Goal: Transaction & Acquisition: Obtain resource

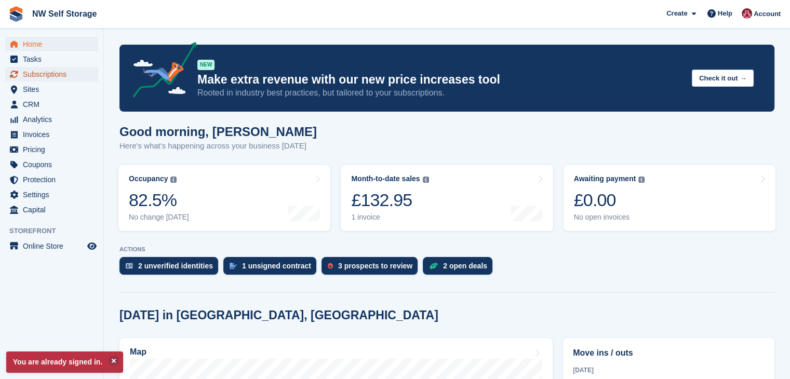
click at [62, 71] on span "Subscriptions" at bounding box center [54, 74] width 62 height 15
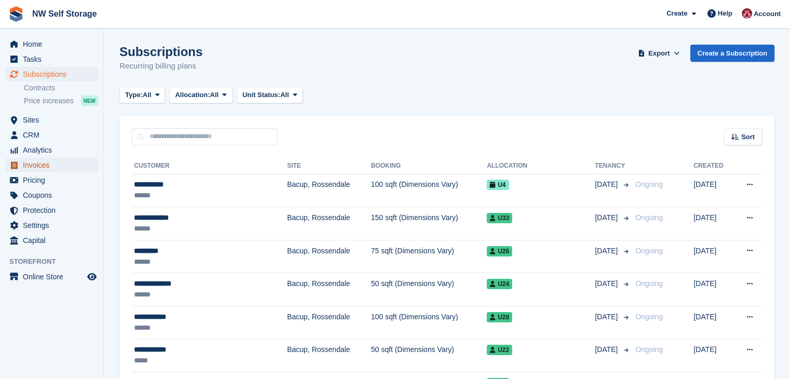
click at [48, 166] on span "Invoices" at bounding box center [54, 165] width 62 height 15
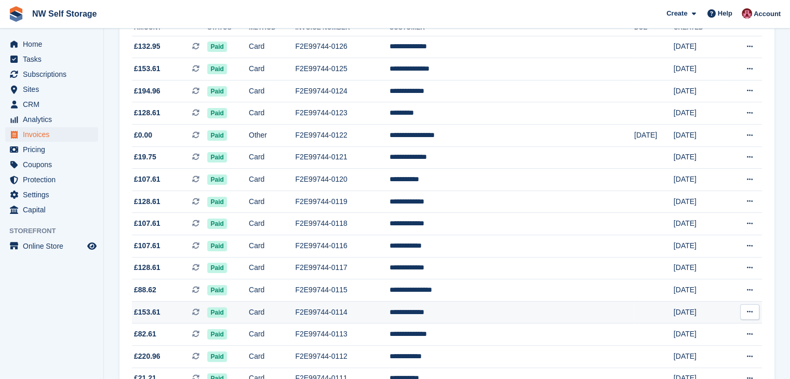
scroll to position [156, 0]
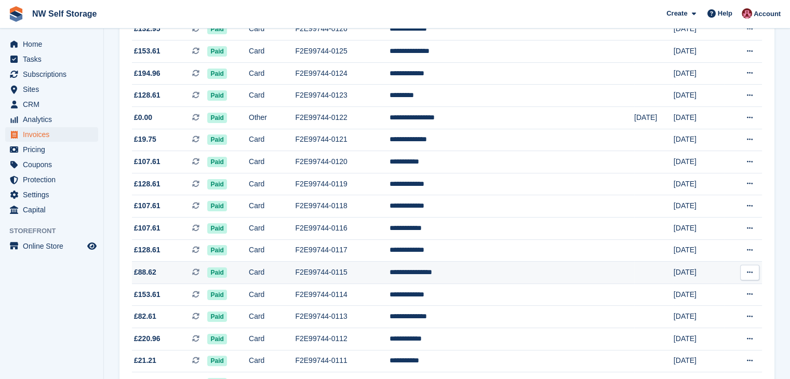
click at [748, 271] on icon at bounding box center [750, 272] width 6 height 7
click at [721, 292] on p "Download PDF" at bounding box center [710, 293] width 90 height 14
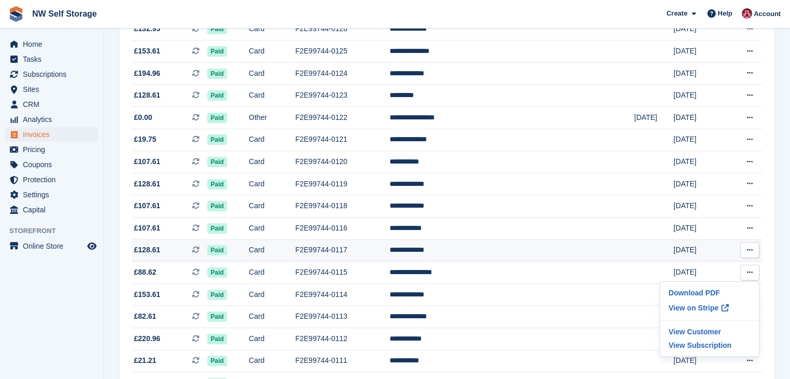
click at [755, 254] on button at bounding box center [750, 251] width 19 height 16
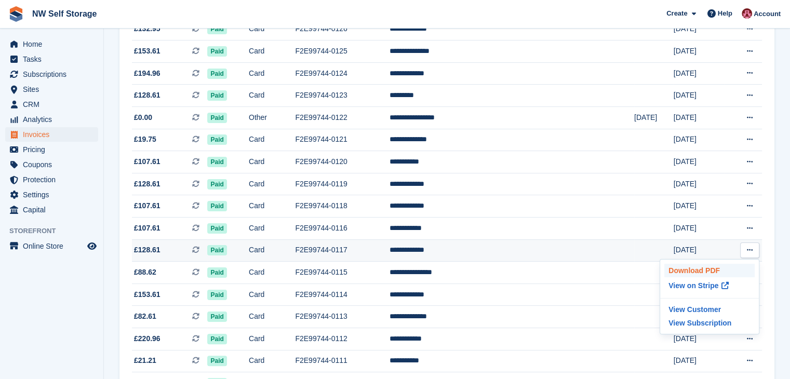
click at [715, 269] on p "Download PDF" at bounding box center [710, 271] width 90 height 14
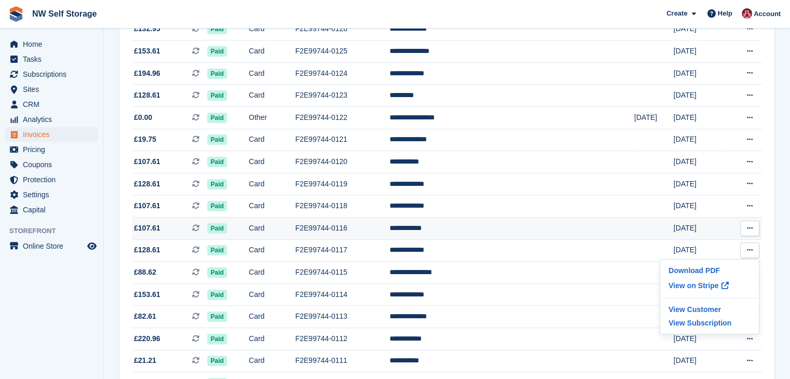
click at [751, 232] on icon at bounding box center [750, 228] width 6 height 7
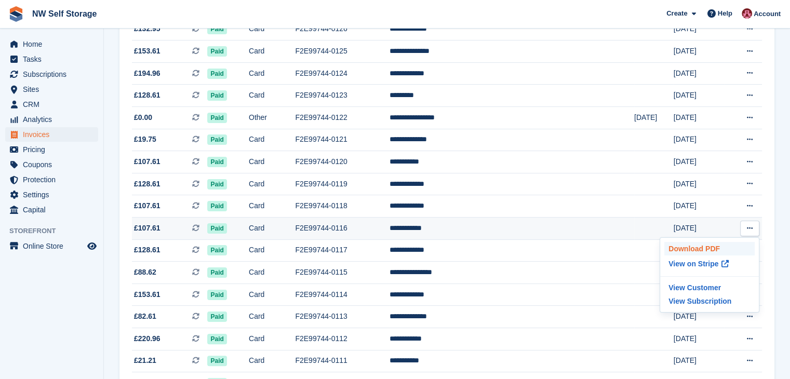
click at [708, 252] on p "Download PDF" at bounding box center [710, 249] width 90 height 14
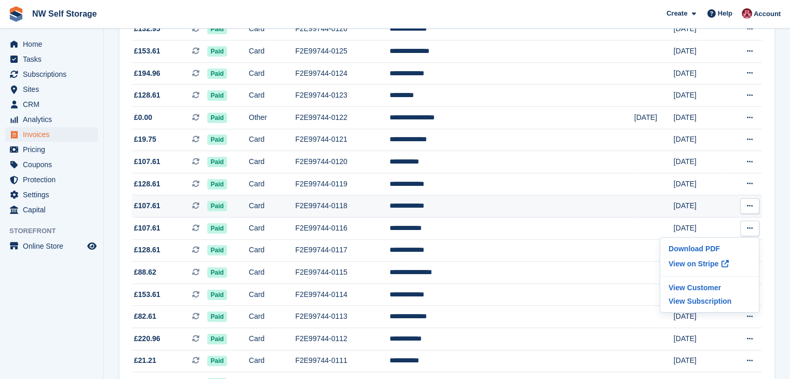
click at [751, 206] on icon at bounding box center [750, 206] width 6 height 7
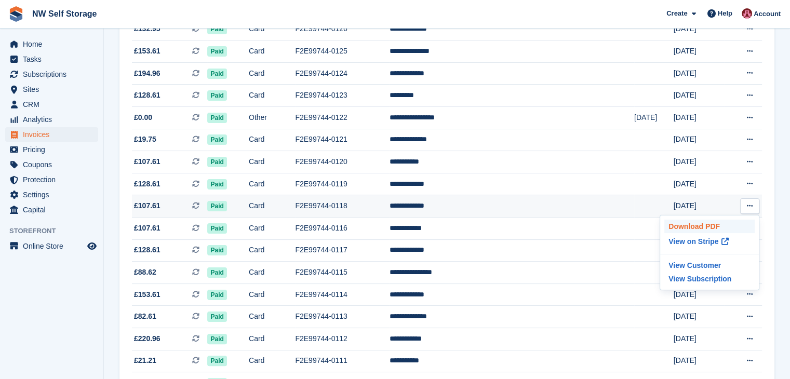
click at [699, 226] on p "Download PDF" at bounding box center [710, 227] width 90 height 14
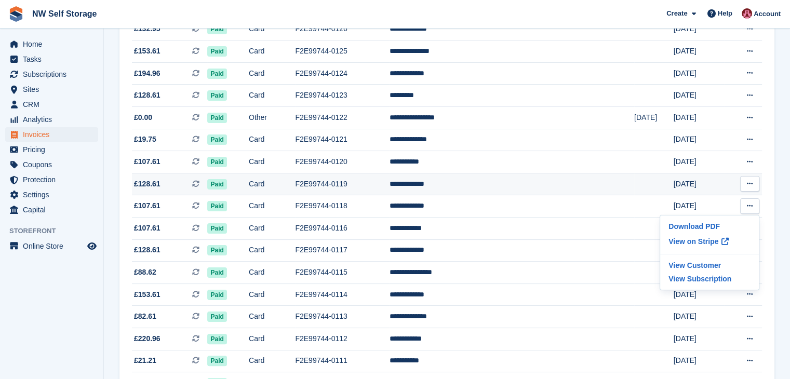
click at [754, 187] on button at bounding box center [750, 184] width 19 height 16
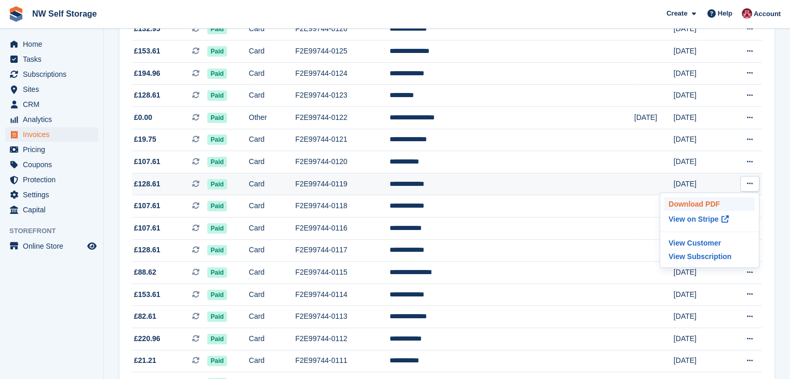
click at [715, 207] on p "Download PDF" at bounding box center [710, 204] width 90 height 14
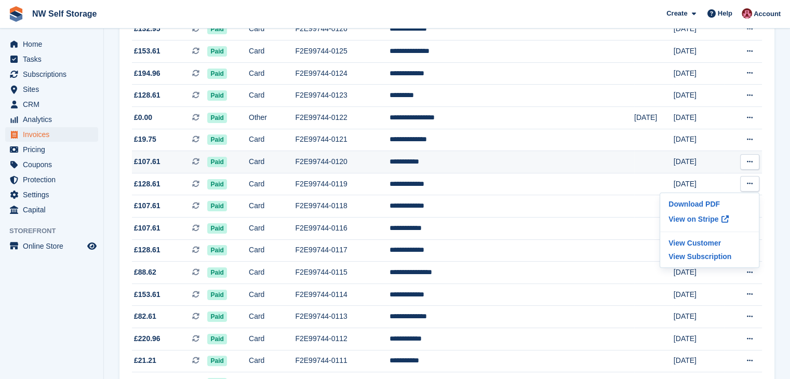
click at [756, 165] on button at bounding box center [750, 162] width 19 height 16
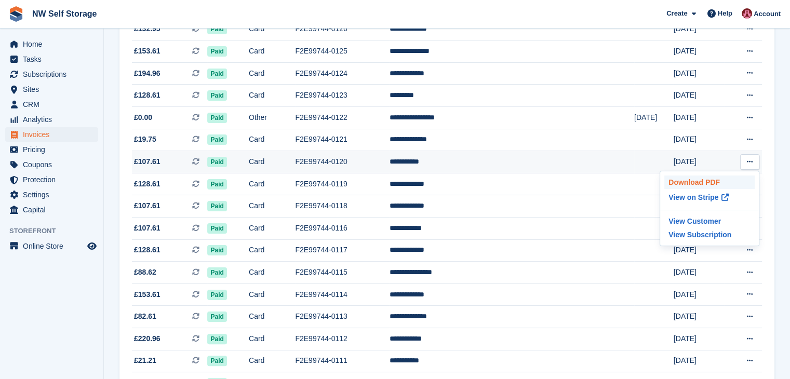
click at [726, 181] on p "Download PDF" at bounding box center [710, 183] width 90 height 14
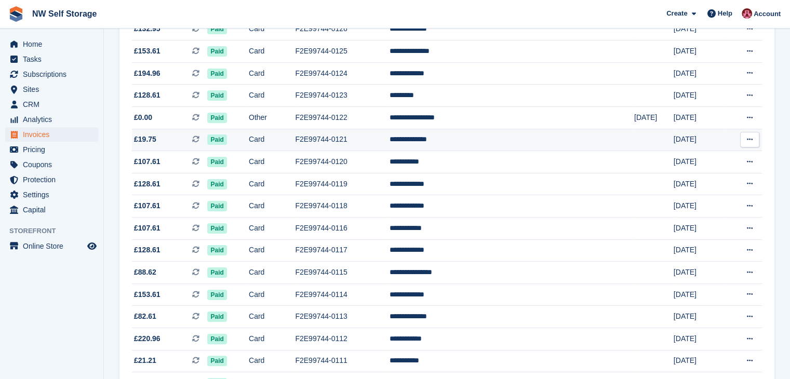
click at [747, 141] on icon at bounding box center [750, 139] width 6 height 7
click at [720, 161] on p "Download PDF" at bounding box center [710, 160] width 90 height 14
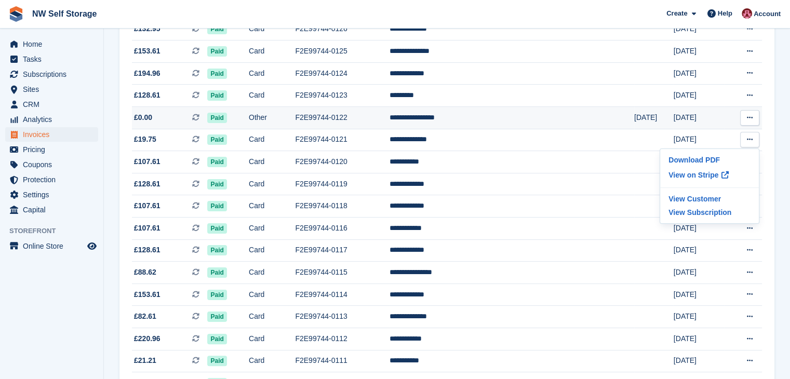
click at [754, 116] on button at bounding box center [750, 118] width 19 height 16
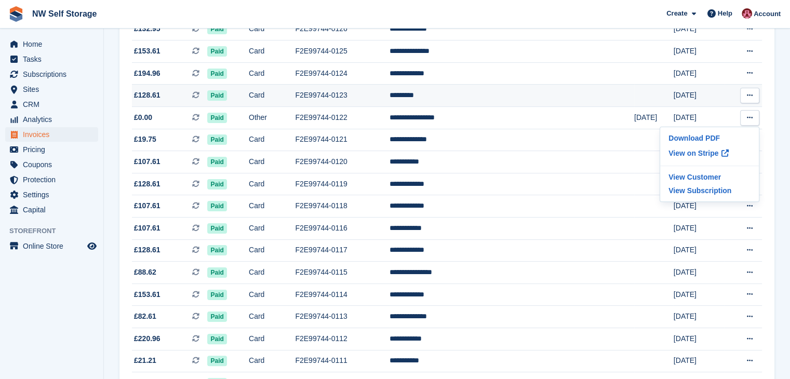
click at [750, 96] on icon at bounding box center [750, 95] width 6 height 7
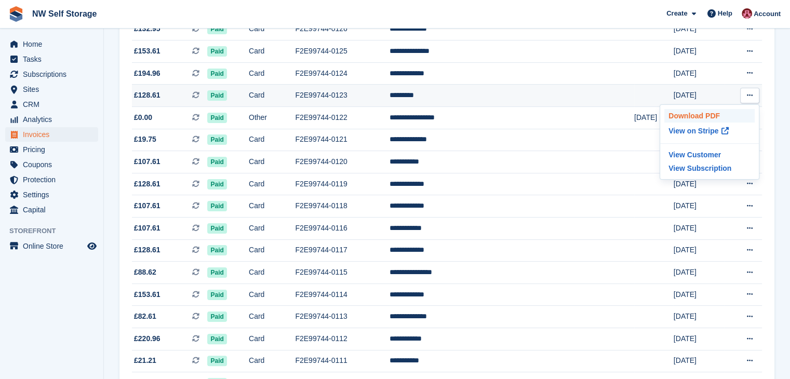
click at [703, 119] on p "Download PDF" at bounding box center [710, 116] width 90 height 14
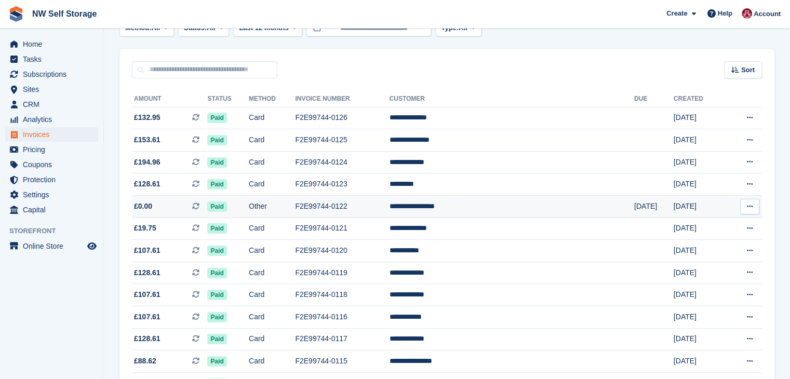
scroll to position [52, 0]
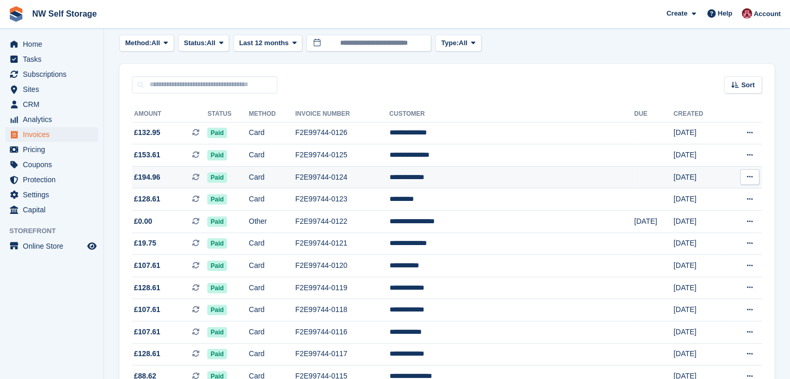
click at [750, 176] on icon at bounding box center [750, 177] width 6 height 7
click at [723, 196] on p "Download PDF" at bounding box center [710, 198] width 90 height 14
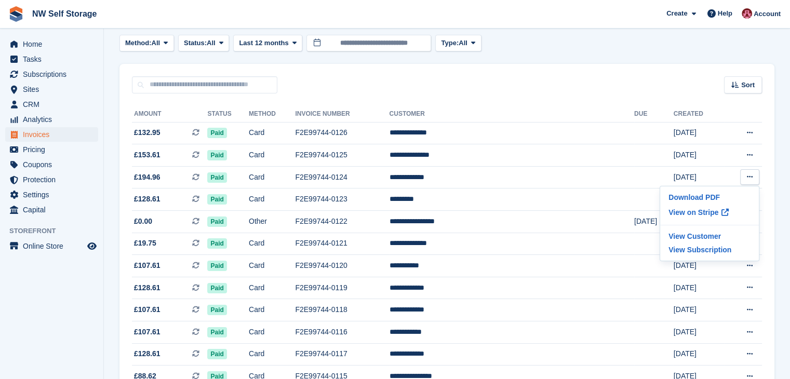
click at [554, 49] on div "Method: All All Bank Transfer Cash Cheque Debit/Credit Card Direct Debit SEPA D…" at bounding box center [447, 43] width 655 height 17
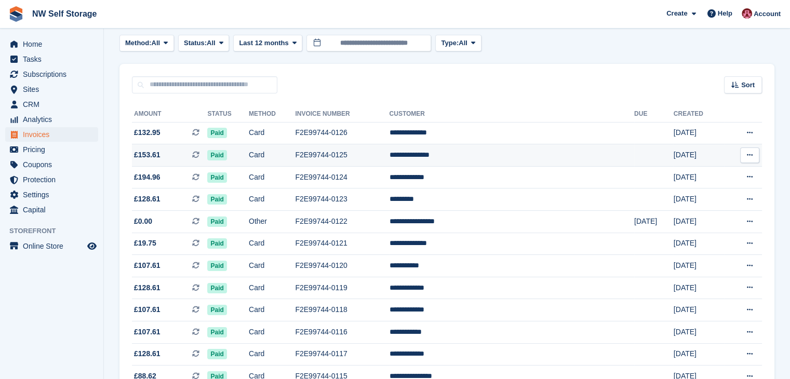
click at [749, 154] on icon at bounding box center [750, 155] width 6 height 7
click at [715, 174] on p "Download PDF" at bounding box center [710, 176] width 90 height 14
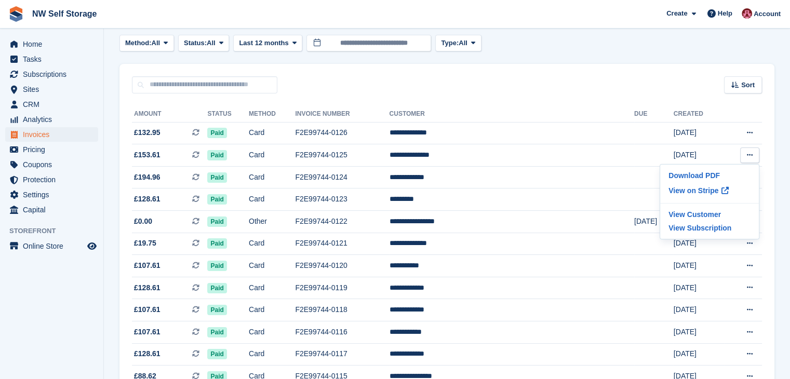
drag, startPoint x: 536, startPoint y: 104, endPoint x: 554, endPoint y: 108, distance: 18.5
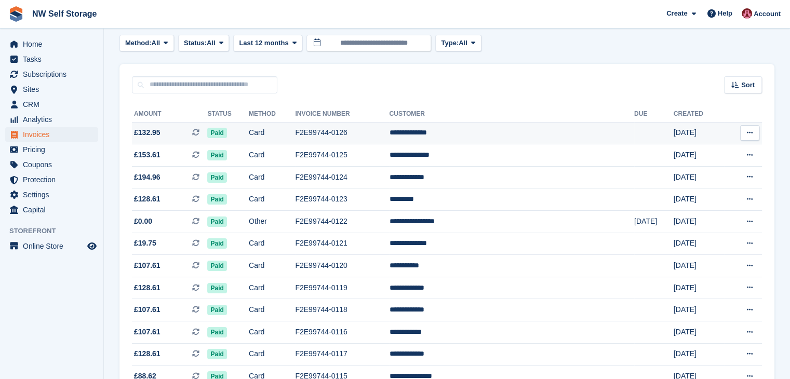
click at [752, 132] on icon at bounding box center [750, 132] width 6 height 7
click at [706, 154] on p "Download PDF" at bounding box center [710, 154] width 90 height 14
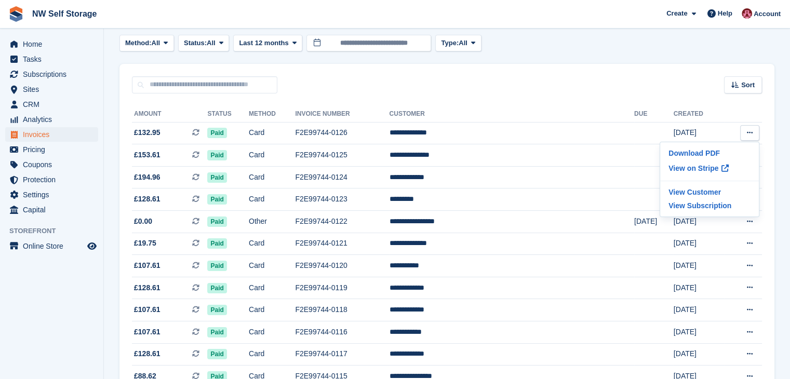
click at [528, 82] on div "Sort Sort by Date created Created (oldest first) Created (newest first)" at bounding box center [447, 79] width 655 height 30
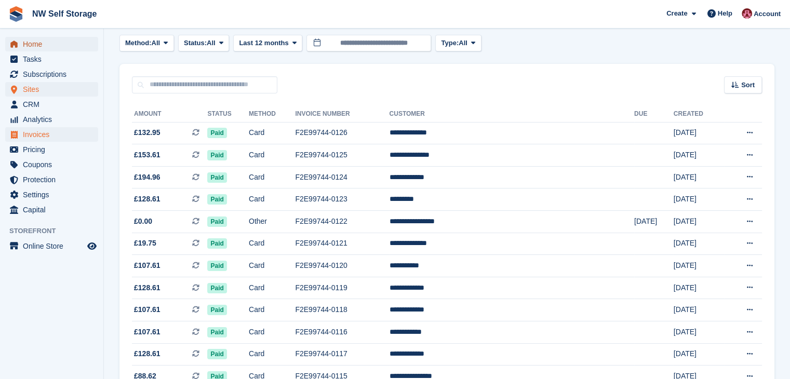
drag, startPoint x: 42, startPoint y: 50, endPoint x: 70, endPoint y: 82, distance: 42.3
click at [42, 50] on span "Home" at bounding box center [54, 44] width 62 height 15
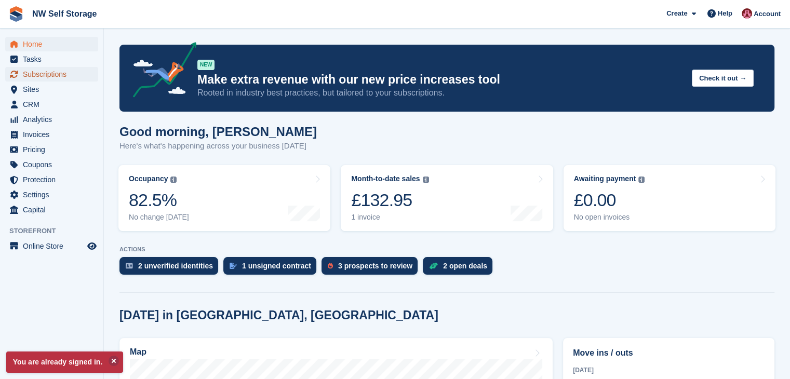
click at [58, 76] on span "Subscriptions" at bounding box center [54, 74] width 62 height 15
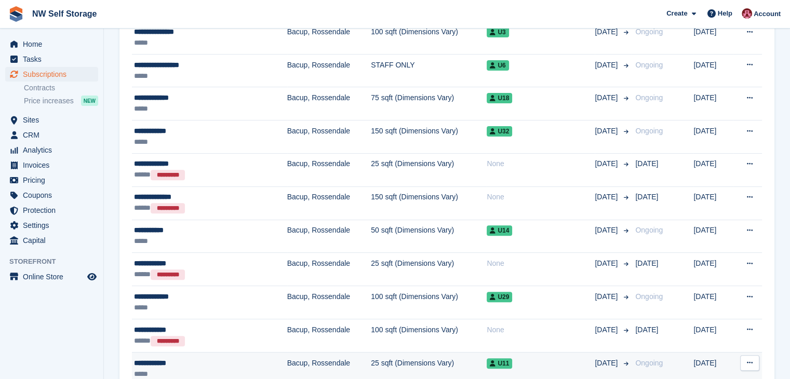
scroll to position [468, 0]
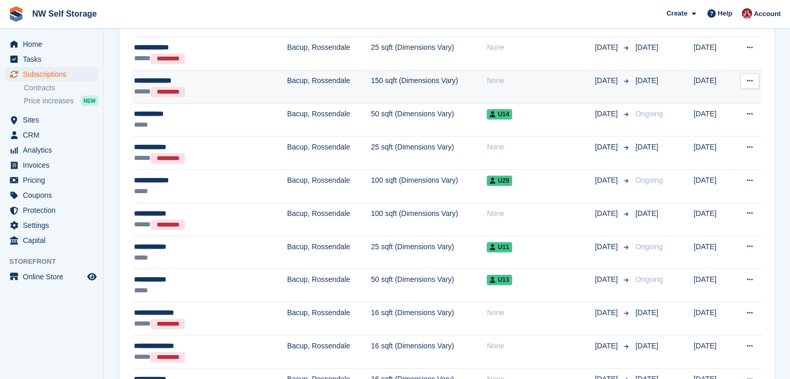
click at [217, 87] on div "***** *********" at bounding box center [191, 91] width 115 height 11
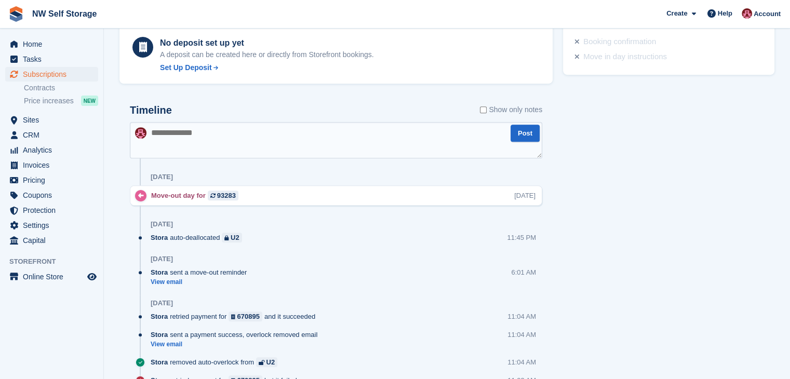
scroll to position [520, 0]
